Goal: Task Accomplishment & Management: Complete application form

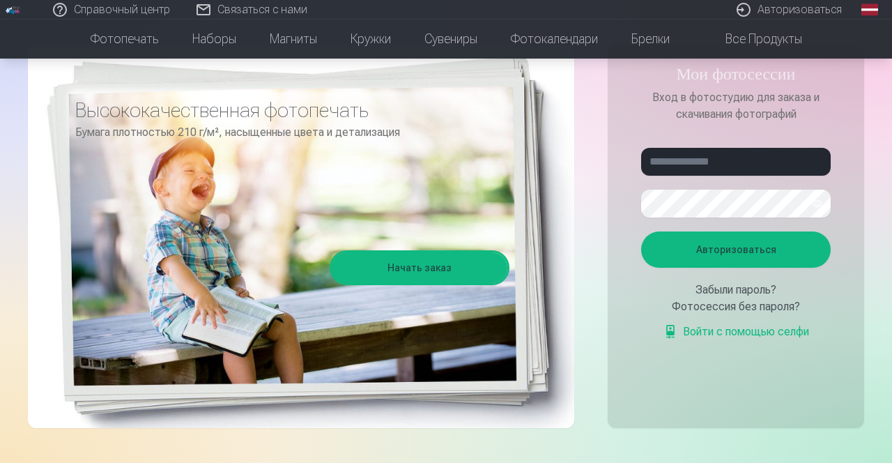
scroll to position [160, 0]
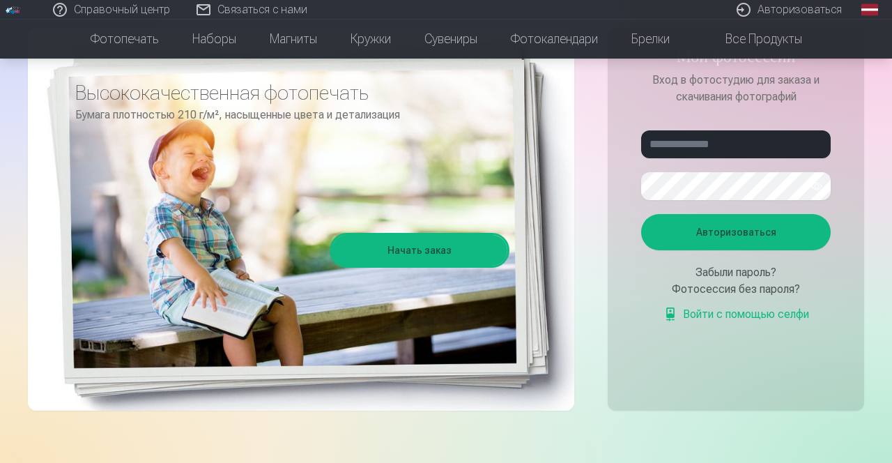
click at [744, 229] on font "Авторизоваться" at bounding box center [736, 232] width 80 height 11
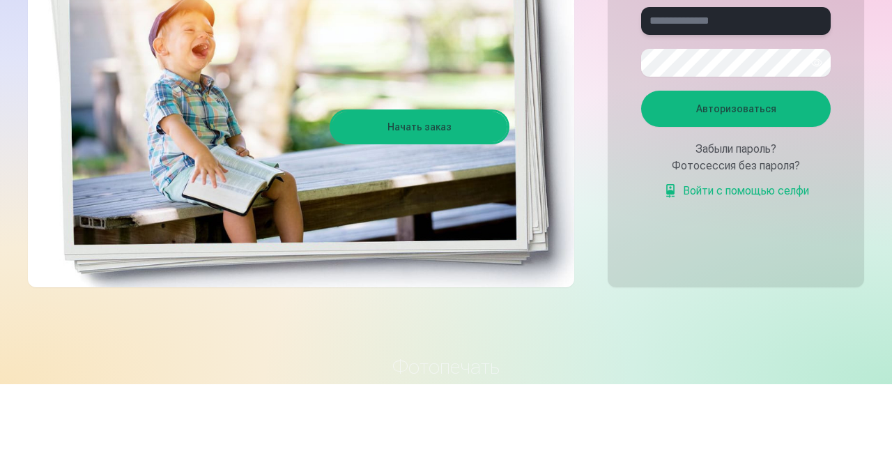
scroll to position [204, 0]
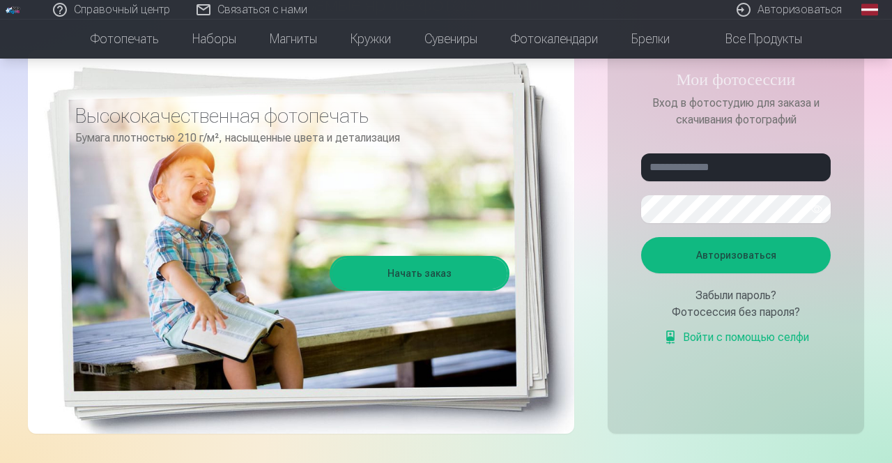
scroll to position [145, 0]
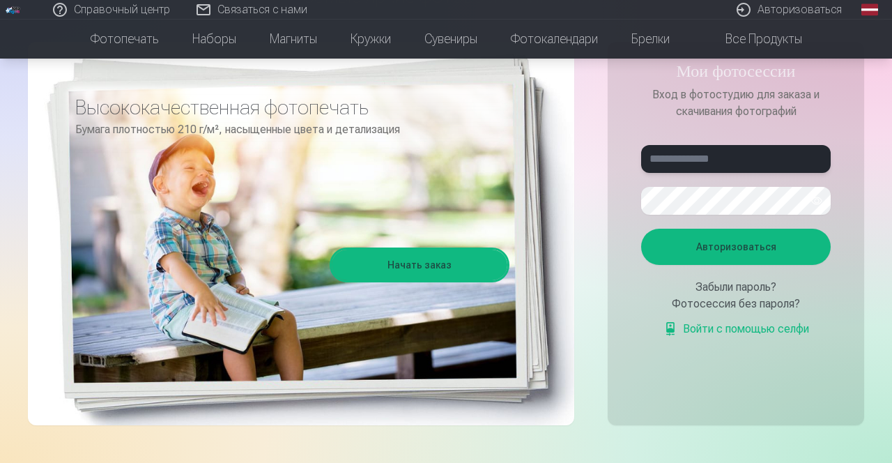
click at [731, 162] on input "text" at bounding box center [736, 159] width 190 height 28
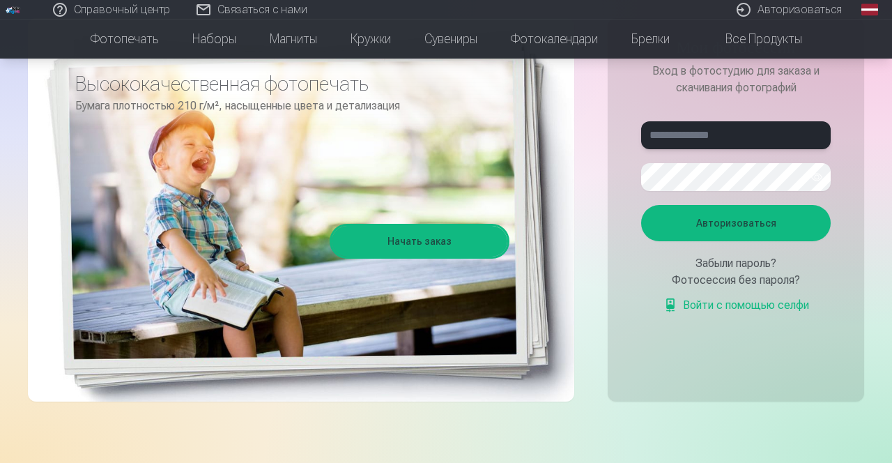
scroll to position [190, 0]
